Goal: Task Accomplishment & Management: Manage account settings

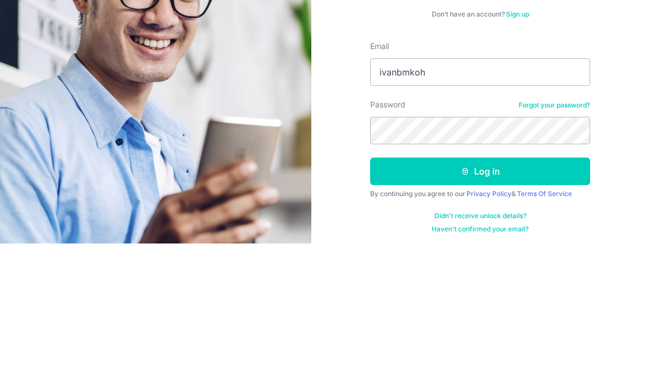
scroll to position [46, 0]
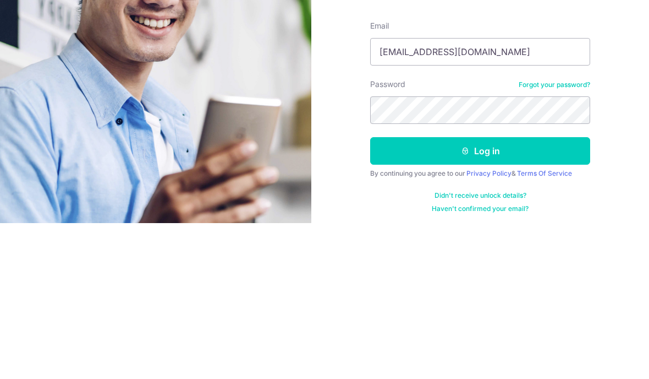
type input "[EMAIL_ADDRESS][DOMAIN_NAME]"
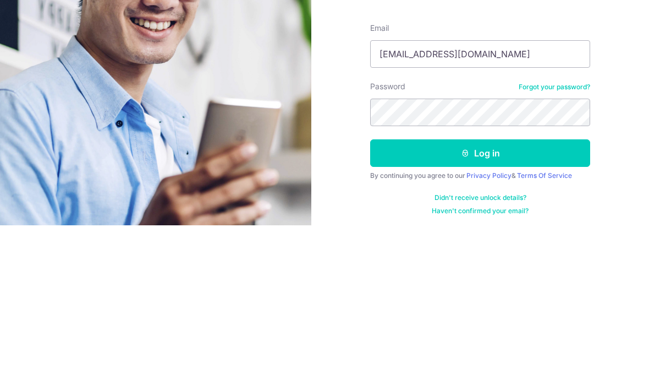
click at [490, 293] on button "Log in" at bounding box center [480, 307] width 220 height 28
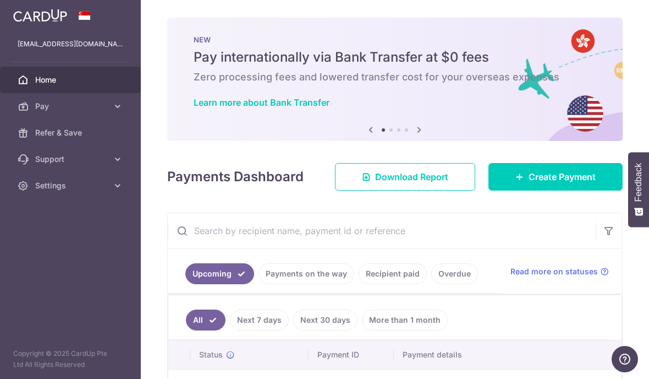
click at [0, 0] on icon "button" at bounding box center [0, 0] width 0 height 0
click at [47, 47] on p "[EMAIL_ADDRESS][DOMAIN_NAME]" at bounding box center [71, 44] width 106 height 11
click at [0, 0] on icon "button" at bounding box center [0, 0] width 0 height 0
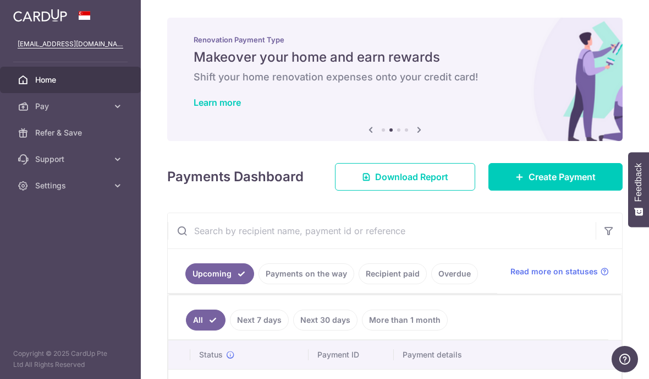
click at [0, 0] on icon "button" at bounding box center [0, 0] width 0 height 0
click at [111, 186] on link "Settings" at bounding box center [70, 185] width 141 height 26
click at [47, 241] on span "Logout" at bounding box center [71, 238] width 73 height 11
